Goal: Information Seeking & Learning: Learn about a topic

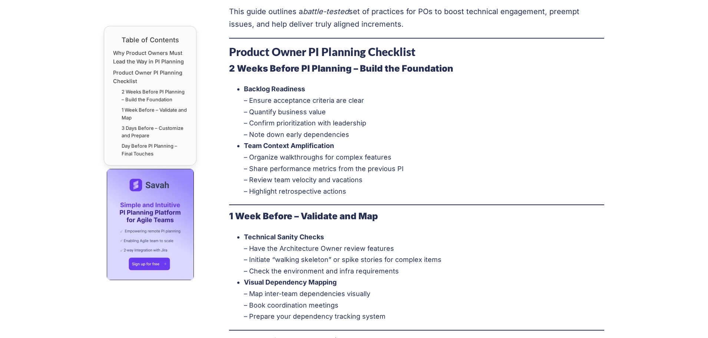
click at [324, 112] on li "Backlog Readiness – Ensure acceptance criteria are clear – Quantify business va…" at bounding box center [424, 111] width 361 height 57
drag, startPoint x: 251, startPoint y: 169, endPoint x: 412, endPoint y: 167, distance: 160.9
click at [412, 167] on li "Team Context Amplification – Organize walkthroughs for complex features – Share…" at bounding box center [424, 168] width 361 height 57
drag, startPoint x: 347, startPoint y: 191, endPoint x: 247, endPoint y: 193, distance: 99.8
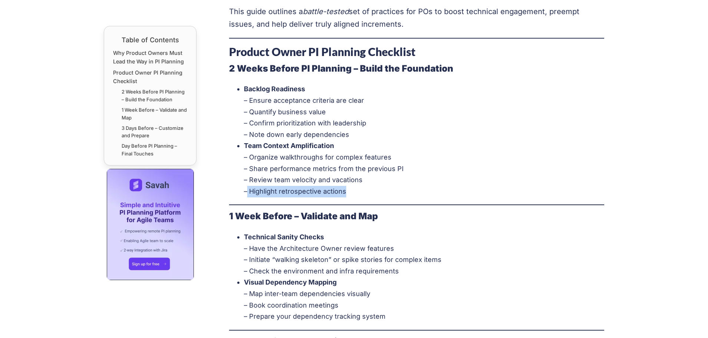
click at [247, 193] on li "Team Context Amplification – Organize walkthroughs for complex features – Share…" at bounding box center [424, 168] width 361 height 57
click at [236, 197] on ul "Backlog Readiness – Ensure acceptance criteria are clear – Quantify business va…" at bounding box center [417, 139] width 376 height 113
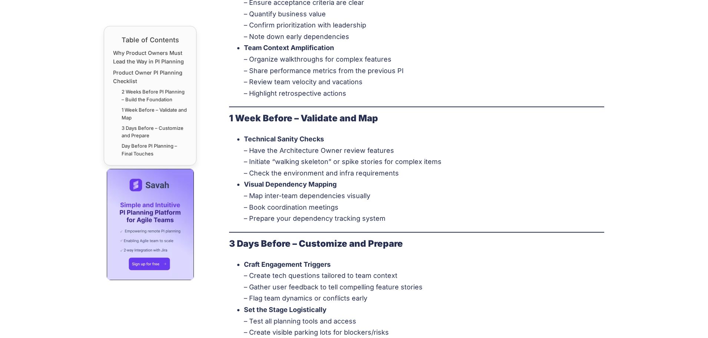
scroll to position [779, 0]
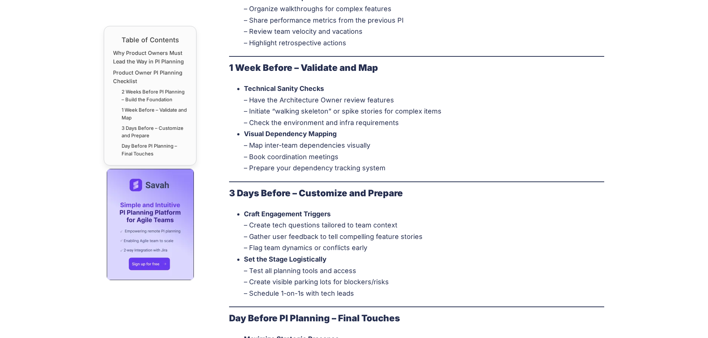
click at [343, 158] on li "Visual Dependency Mapping – Map inter-team dependencies visually – Book coordin…" at bounding box center [424, 150] width 361 height 45
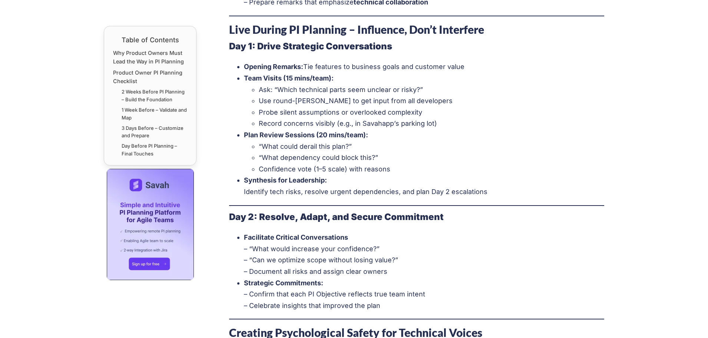
scroll to position [1112, 0]
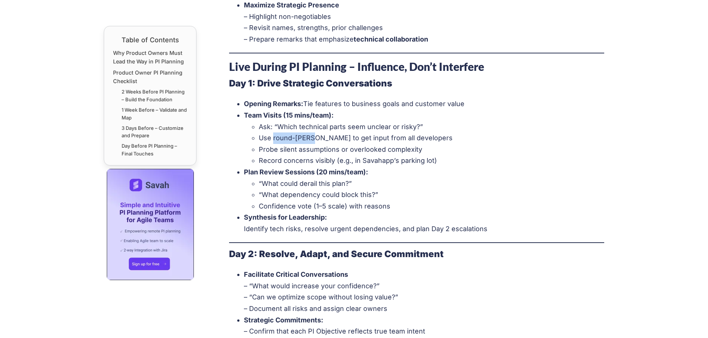
drag, startPoint x: 310, startPoint y: 138, endPoint x: 273, endPoint y: 139, distance: 37.5
click at [273, 139] on li "Use round-[PERSON_NAME] to get input from all developers" at bounding box center [432, 137] width 346 height 11
copy li "round-robin"
drag, startPoint x: 363, startPoint y: 161, endPoint x: 434, endPoint y: 160, distance: 70.8
click at [434, 160] on li "Record concerns visibly (e.g., in Savahapp’s parking lot)" at bounding box center [432, 160] width 346 height 11
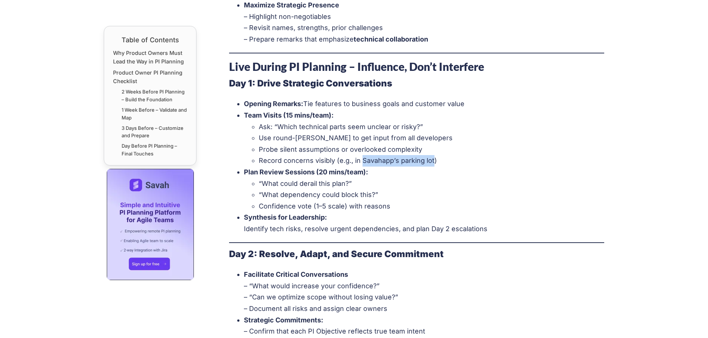
copy li "Savahapp’s parking lot"
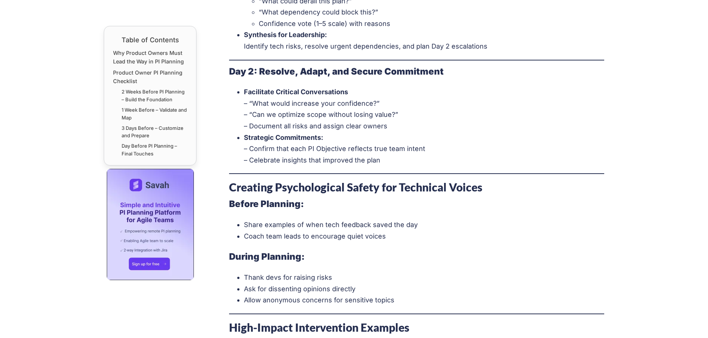
scroll to position [1298, 0]
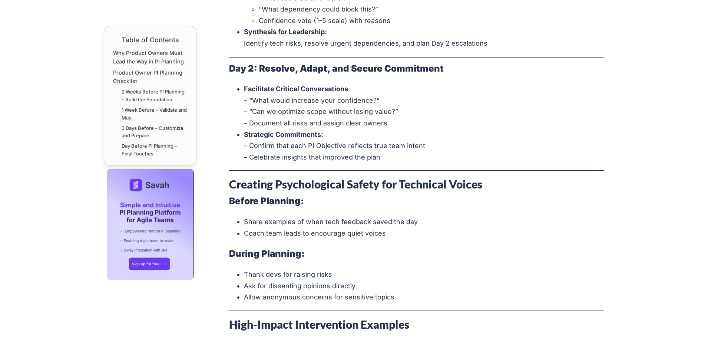
click at [387, 234] on li "Coach team leads to encourage quiet voices" at bounding box center [424, 233] width 361 height 11
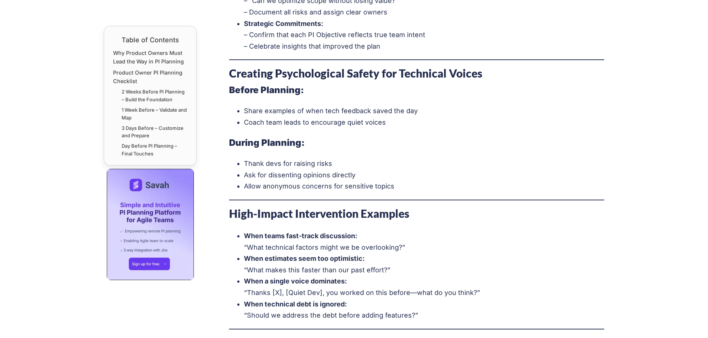
scroll to position [1409, 0]
click at [231, 145] on strong "During Planning:" at bounding box center [267, 142] width 76 height 11
click at [330, 166] on li "Thank devs for raising risks" at bounding box center [424, 163] width 361 height 11
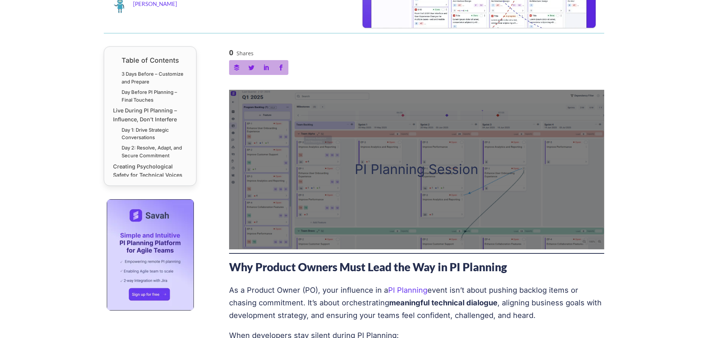
scroll to position [0, 0]
